Goal: Complete application form

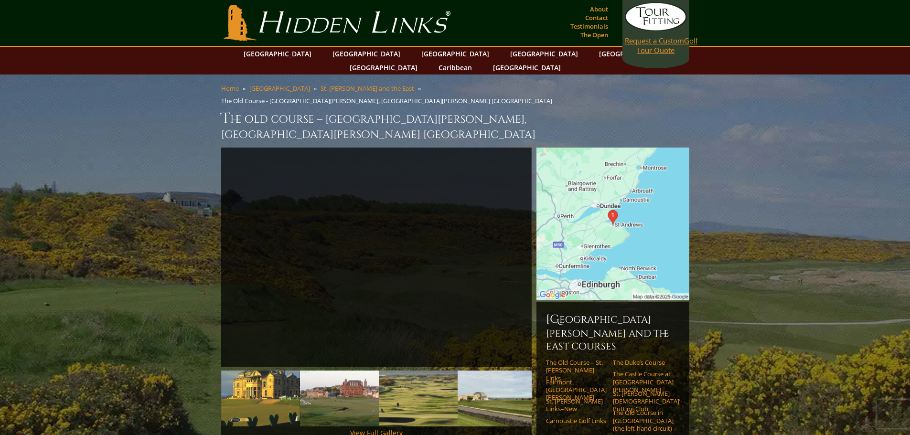
click at [641, 44] on span "Request a Custom" at bounding box center [654, 41] width 59 height 10
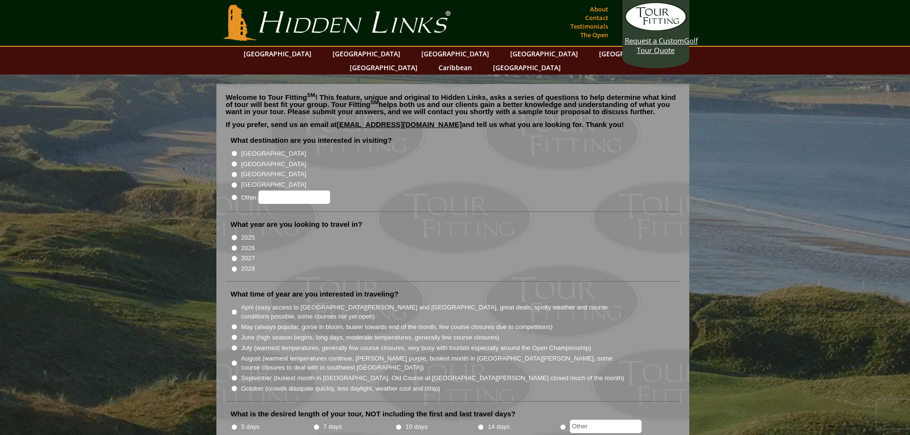
click at [234, 245] on input "2026" at bounding box center [234, 248] width 6 height 6
radio input "true"
click at [259, 160] on label "[GEOGRAPHIC_DATA]" at bounding box center [273, 165] width 65 height 10
click at [238, 161] on input "[GEOGRAPHIC_DATA]" at bounding box center [234, 164] width 6 height 6
radio input "true"
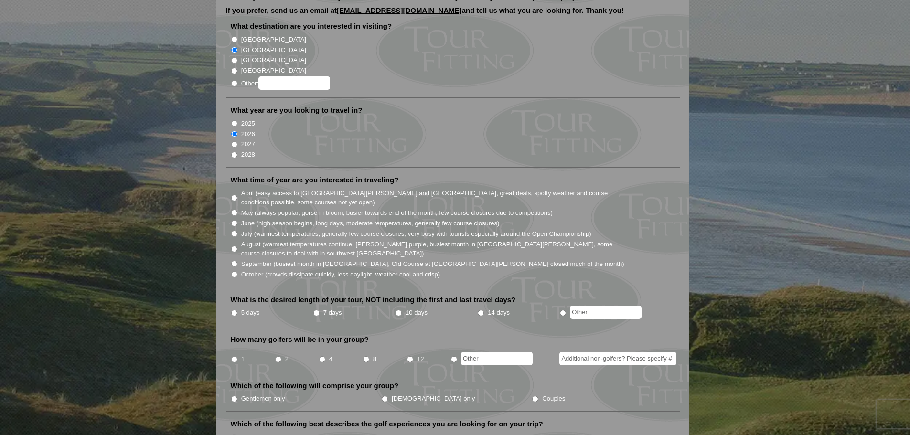
scroll to position [143, 0]
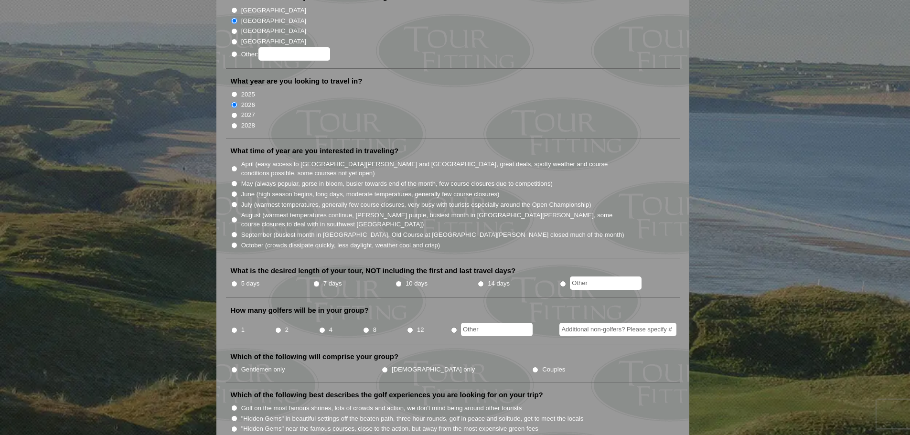
click at [283, 190] on label "June (high season begins, long days, moderate temperatures, generally few cours…" at bounding box center [370, 195] width 259 height 10
click at [238, 191] on input "June (high season begins, long days, moderate temperatures, generally few cours…" at bounding box center [234, 194] width 6 height 6
radio input "true"
click at [315, 281] on input "7 days" at bounding box center [316, 284] width 6 height 6
radio input "true"
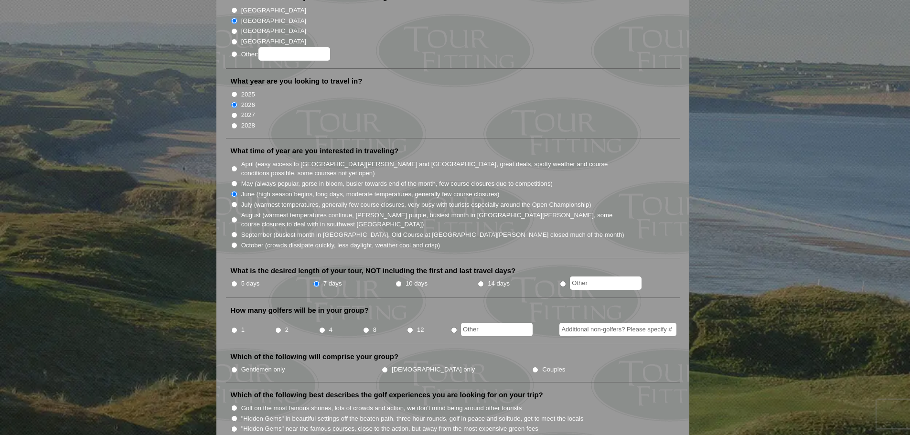
click at [367, 327] on input "8" at bounding box center [366, 330] width 6 height 6
radio input "true"
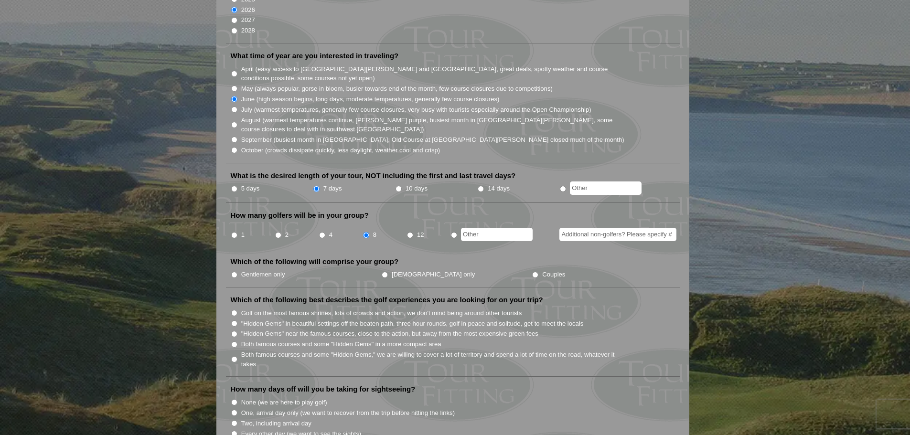
scroll to position [239, 0]
click at [532, 271] on input "Couples" at bounding box center [535, 274] width 6 height 6
radio input "true"
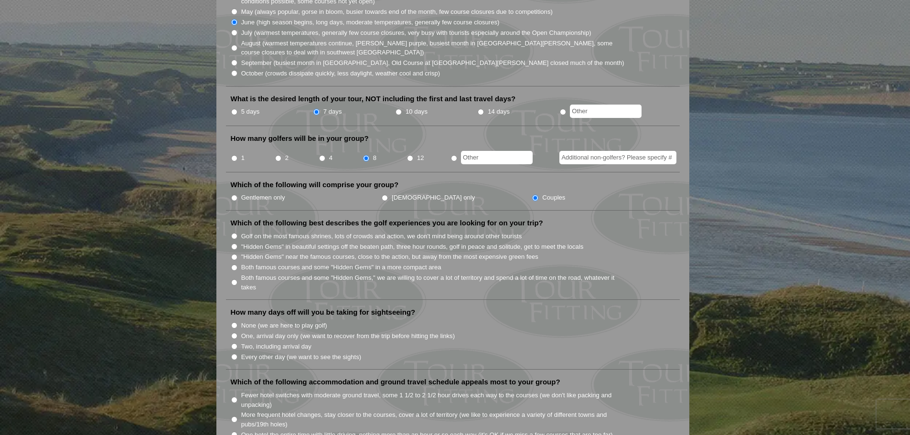
scroll to position [335, 0]
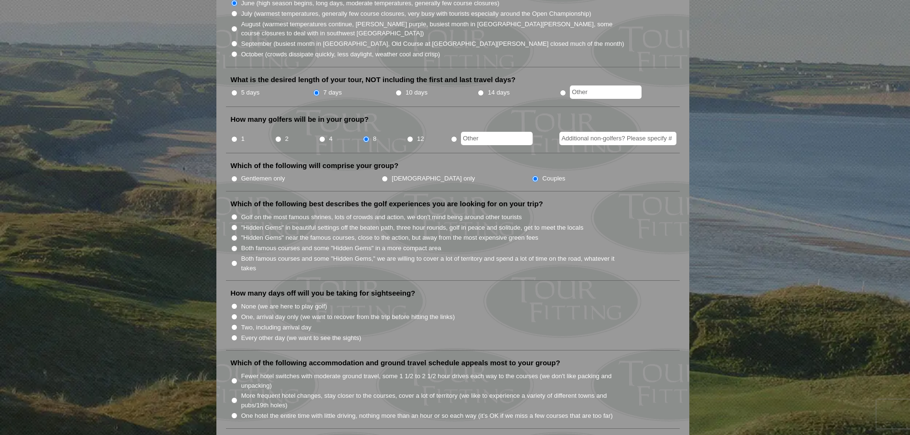
click at [272, 213] on label "Golf on the most famous shrines, lots of crowds and action, we don't mind being…" at bounding box center [381, 218] width 281 height 10
click at [238, 214] on input "Golf on the most famous shrines, lots of crowds and action, we don't mind being…" at bounding box center [234, 217] width 6 height 6
radio input "true"
click at [233, 314] on input "One, arrival day only (we want to recover from the trip before hitting the link…" at bounding box center [234, 317] width 6 height 6
radio input "true"
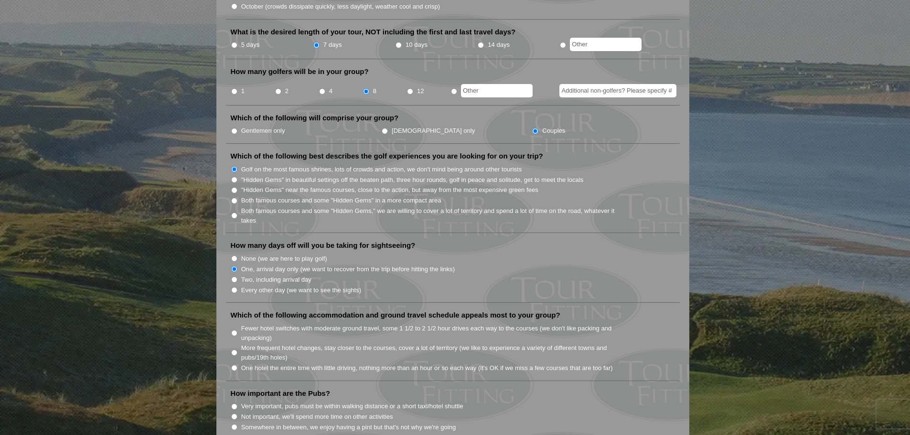
scroll to position [430, 0]
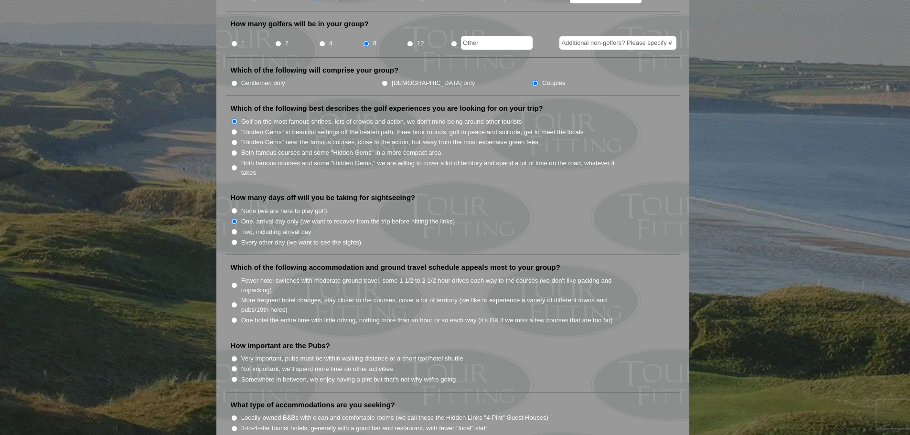
click at [235, 317] on input "One hotel the entire time with little driving, nothing more than an hour or so …" at bounding box center [234, 320] width 6 height 6
radio input "true"
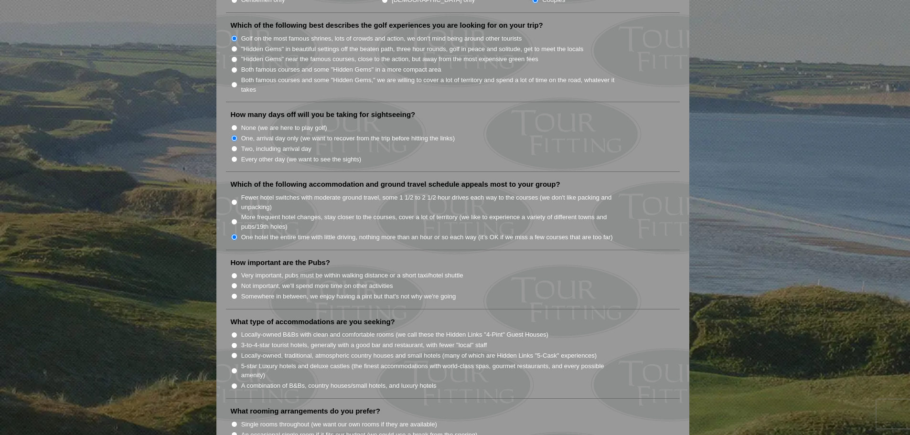
scroll to position [526, 0]
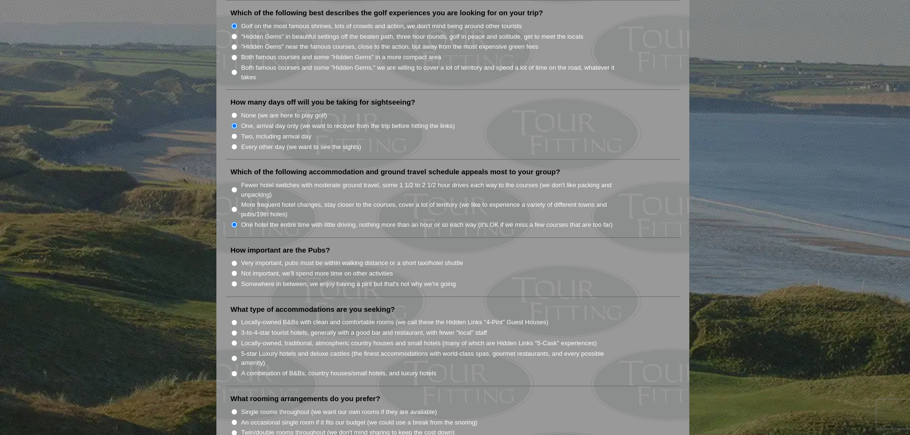
click at [235, 260] on input "Very important, pubs must be within walking distance or a short taxi/hotel shut…" at bounding box center [234, 263] width 6 height 6
radio input "true"
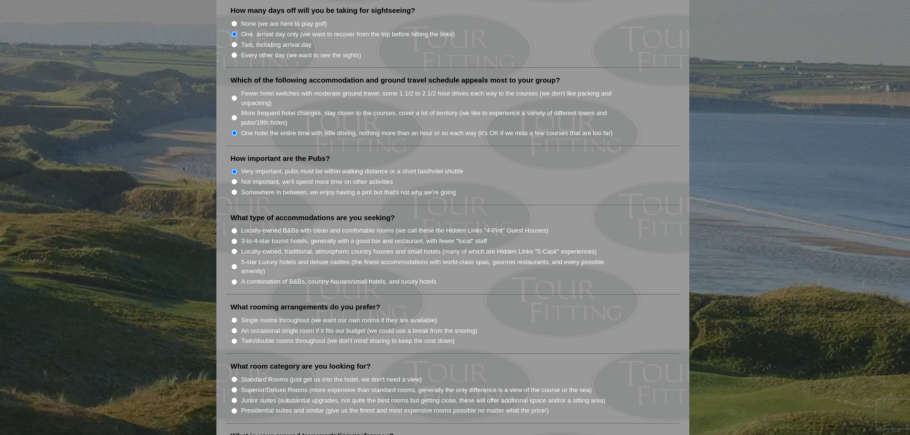
scroll to position [621, 0]
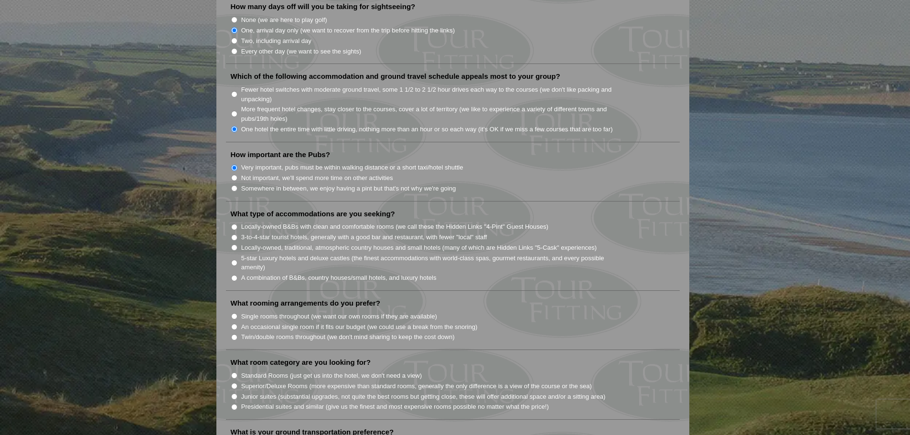
click at [234, 224] on input "Locally-owned B&Bs with clean and comfortable rooms (we call these the Hidden L…" at bounding box center [234, 227] width 6 height 6
radio input "true"
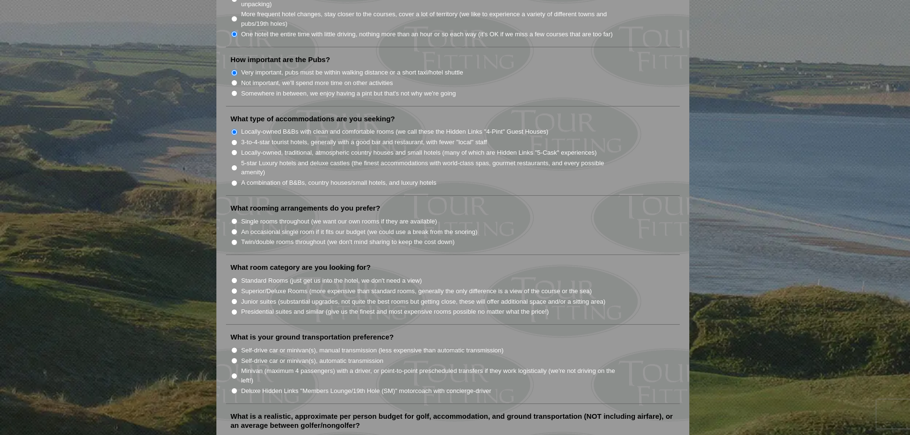
scroll to position [717, 0]
click at [242, 237] on label "Twin/double rooms throughout (we don't mind sharing to keep the cost down)" at bounding box center [348, 242] width 214 height 10
click at [238, 239] on input "Twin/double rooms throughout (we don't mind sharing to keep the cost down)" at bounding box center [234, 242] width 6 height 6
radio input "true"
click at [267, 276] on label "Standard Rooms (just get us into the hotel, we don't need a view)" at bounding box center [331, 281] width 181 height 10
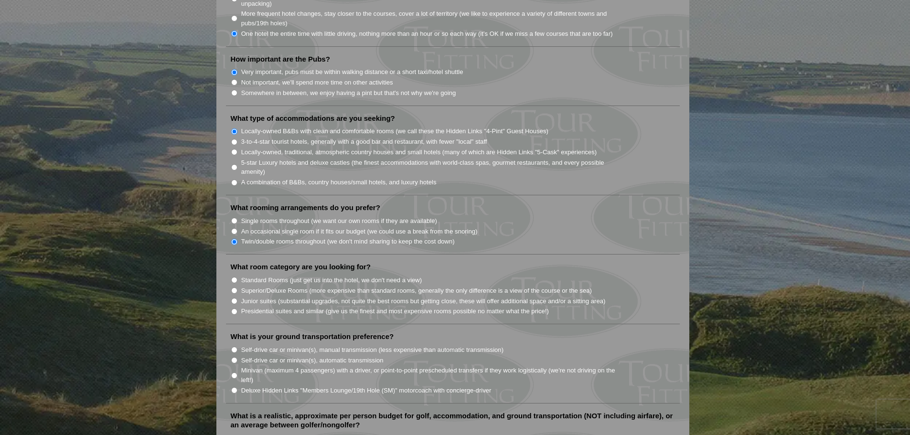
click at [238, 277] on input "Standard Rooms (just get us into the hotel, we don't need a view)" at bounding box center [234, 280] width 6 height 6
radio input "true"
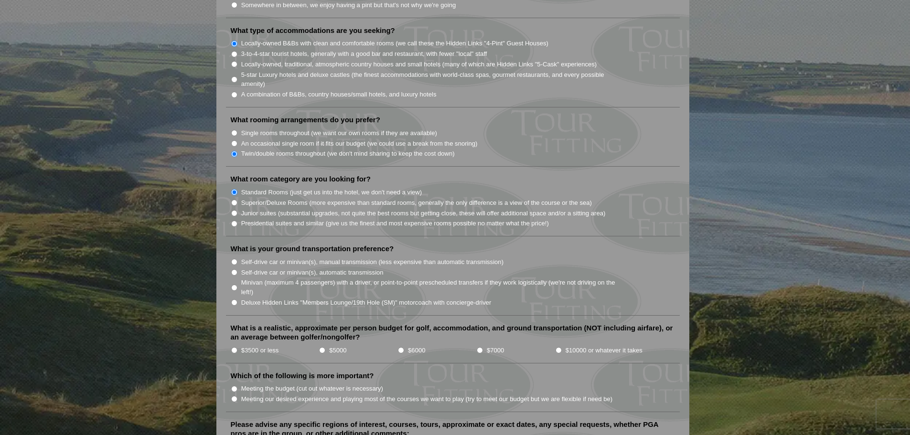
scroll to position [812, 0]
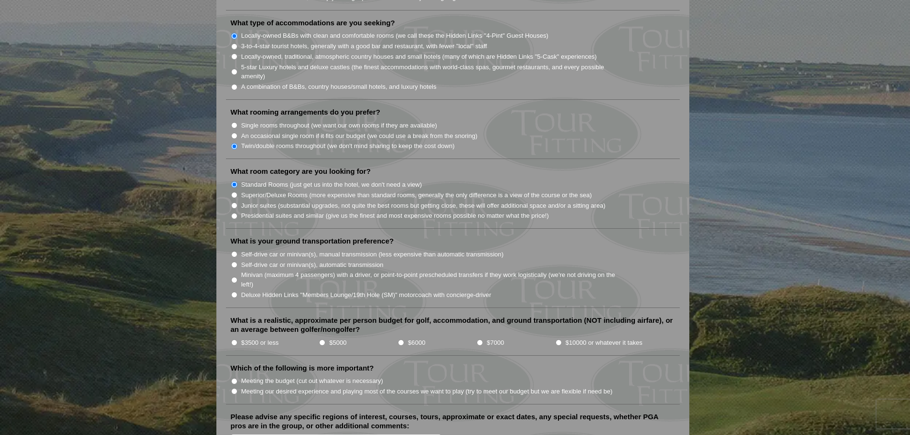
click at [268, 270] on label "Minivan (maximum 4 passengers) with a driver, or point-to-point prescheduled tr…" at bounding box center [433, 279] width 384 height 19
click at [238, 277] on input "Minivan (maximum 4 passengers) with a driver, or point-to-point prescheduled tr…" at bounding box center [234, 280] width 6 height 6
radio input "true"
click at [266, 338] on label "$3500 or less" at bounding box center [260, 343] width 38 height 10
click at [238, 340] on input "$3500 or less" at bounding box center [234, 343] width 6 height 6
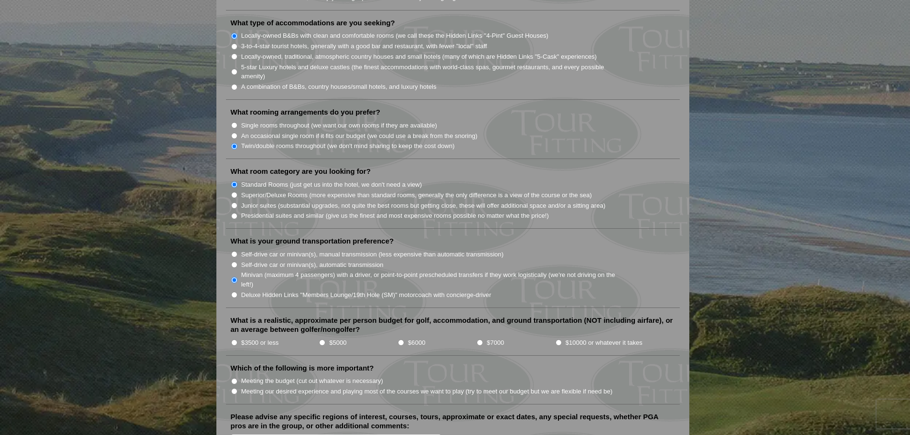
radio input "true"
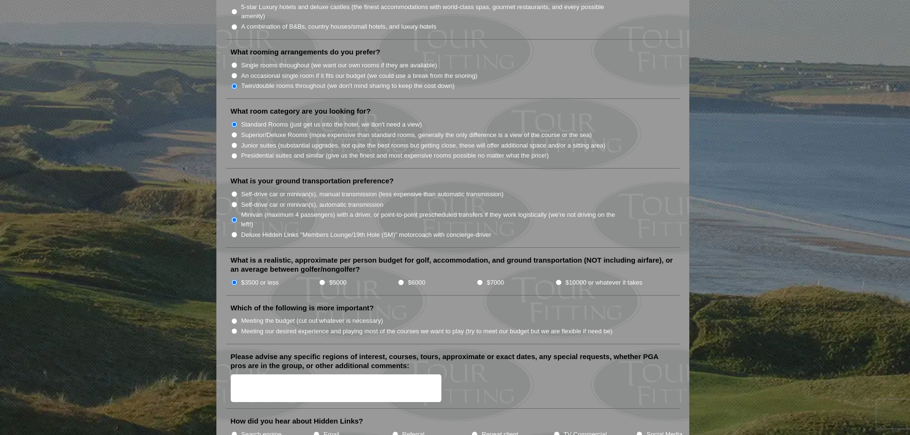
scroll to position [908, 0]
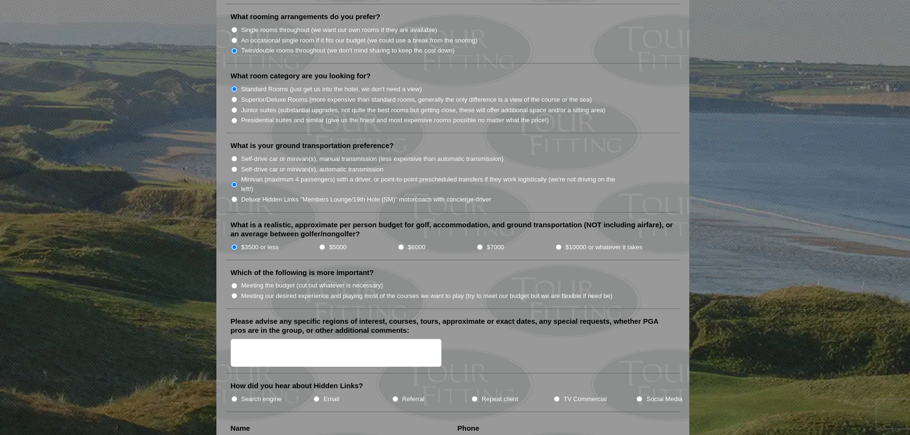
click at [300, 292] on label "Meeting our desired experience and playing most of the courses we want to play …" at bounding box center [427, 297] width 372 height 10
click at [238, 293] on input "Meeting our desired experience and playing most of the courses we want to play …" at bounding box center [234, 296] width 6 height 6
radio input "true"
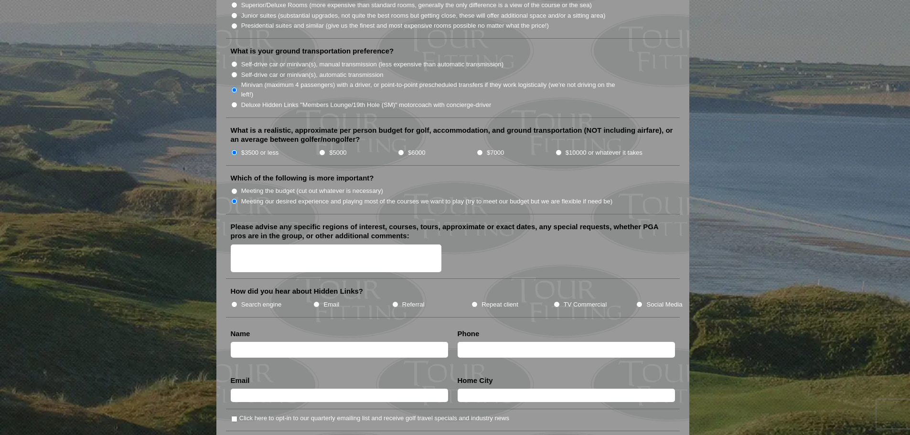
scroll to position [1004, 0]
click at [250, 299] on label "Search engine" at bounding box center [261, 304] width 41 height 10
click at [238, 301] on input "Search engine" at bounding box center [234, 304] width 6 height 6
radio input "true"
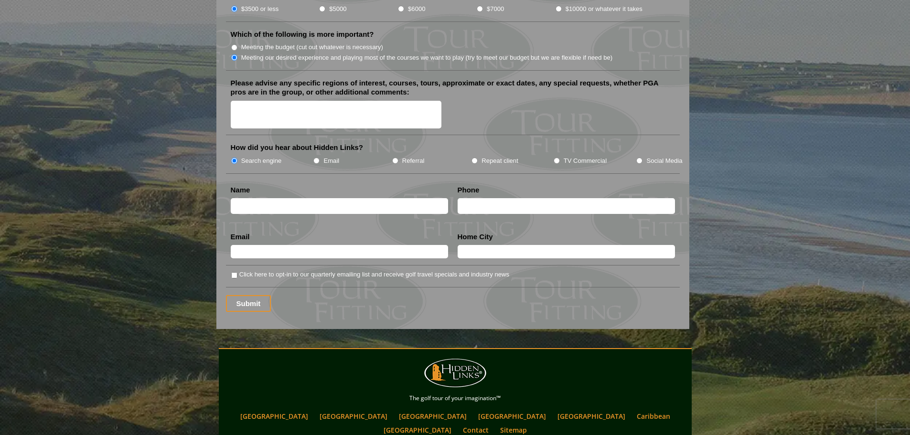
scroll to position [1147, 0]
click at [252, 295] on input "Submit" at bounding box center [248, 303] width 45 height 17
